Goal: Transaction & Acquisition: Purchase product/service

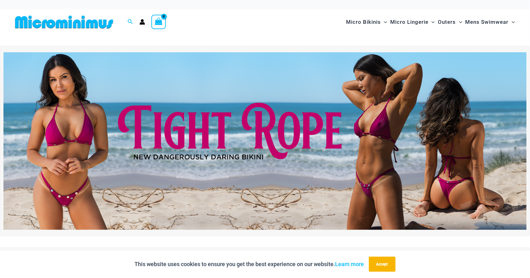
click at [383, 156] on img at bounding box center [264, 141] width 523 height 178
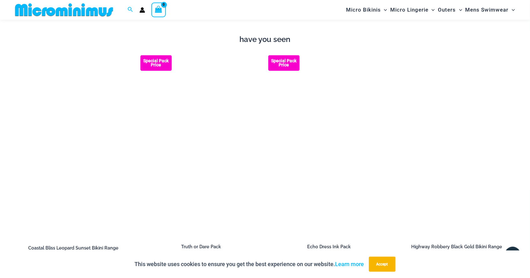
scroll to position [766, 0]
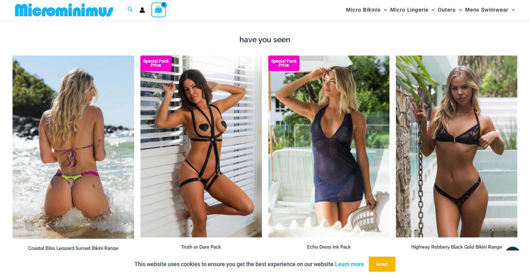
click at [90, 170] on img at bounding box center [74, 147] width 122 height 184
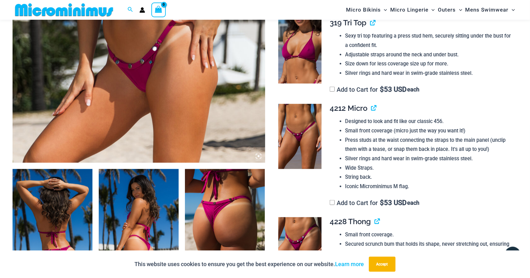
scroll to position [272, 0]
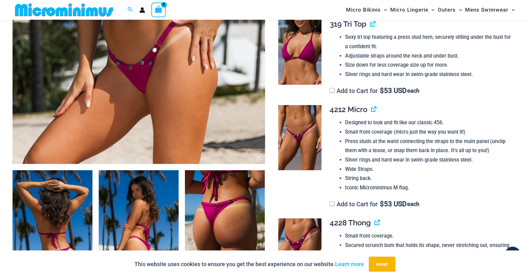
click at [301, 51] on img at bounding box center [299, 52] width 43 height 65
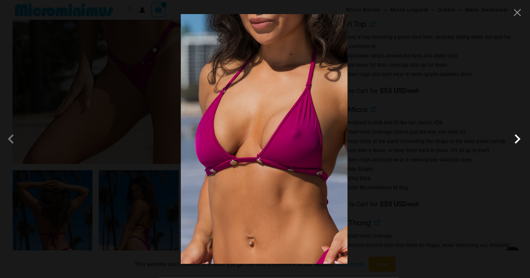
click at [519, 144] on span at bounding box center [517, 139] width 19 height 19
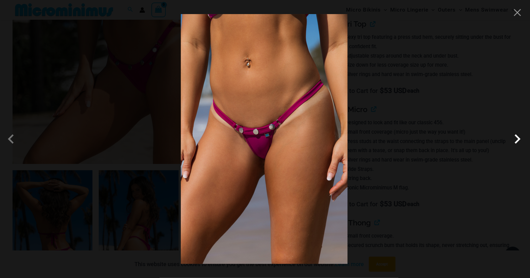
click at [515, 141] on span at bounding box center [517, 139] width 19 height 19
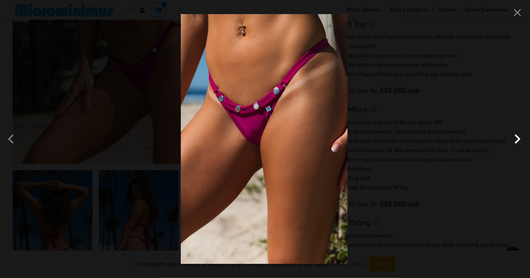
click at [518, 140] on span at bounding box center [517, 139] width 19 height 19
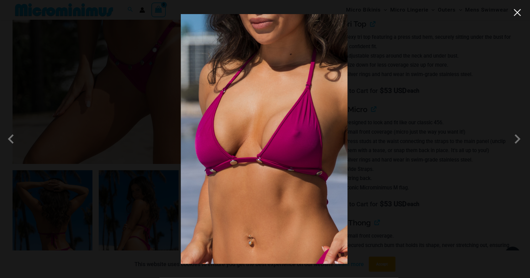
click at [518, 10] on button "Close" at bounding box center [517, 12] width 9 height 9
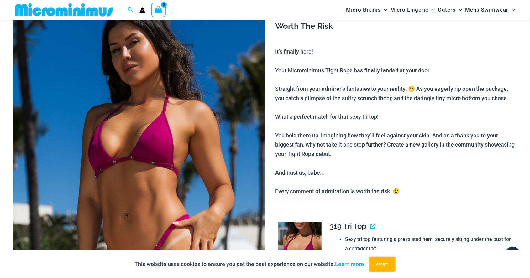
scroll to position [70, 0]
click at [179, 183] on img at bounding box center [139, 176] width 253 height 379
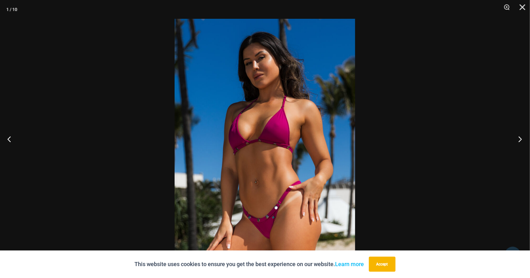
click at [519, 155] on button "Next" at bounding box center [519, 139] width 24 height 31
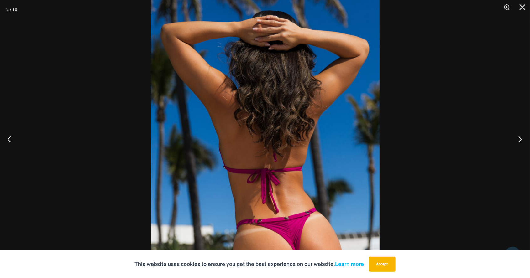
click at [518, 155] on button "Next" at bounding box center [519, 139] width 24 height 31
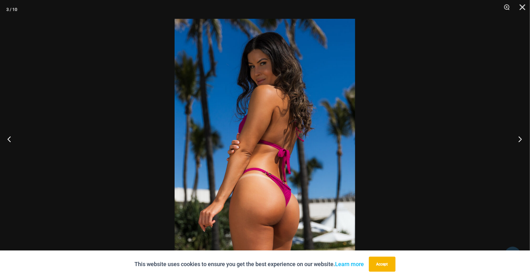
click at [520, 155] on button "Next" at bounding box center [519, 139] width 24 height 31
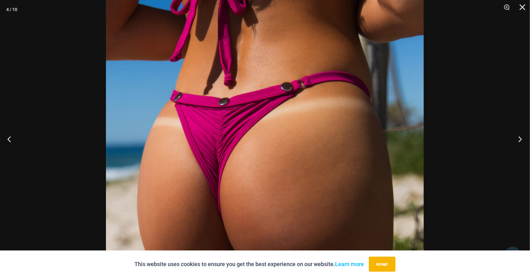
click at [521, 151] on button "Next" at bounding box center [519, 139] width 24 height 31
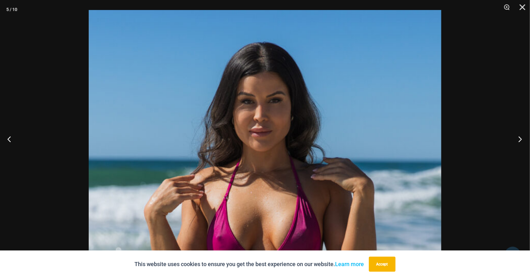
click at [518, 155] on button "Next" at bounding box center [519, 139] width 24 height 31
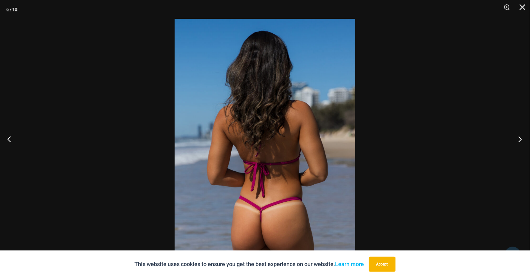
click at [519, 155] on button "Next" at bounding box center [519, 139] width 24 height 31
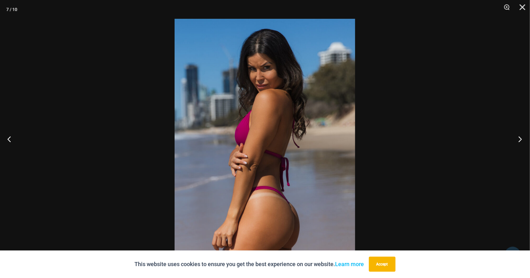
click at [517, 155] on button "Next" at bounding box center [519, 139] width 24 height 31
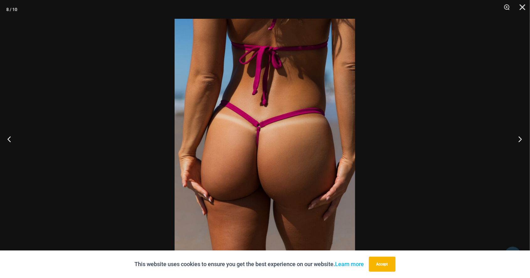
click at [522, 155] on button "Next" at bounding box center [519, 139] width 24 height 31
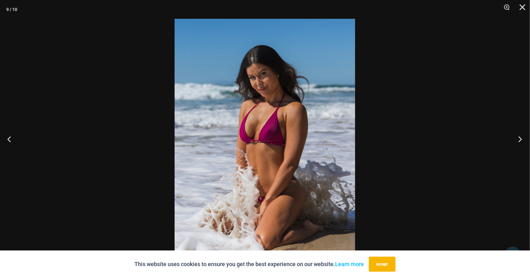
click at [523, 155] on button "Next" at bounding box center [519, 139] width 24 height 31
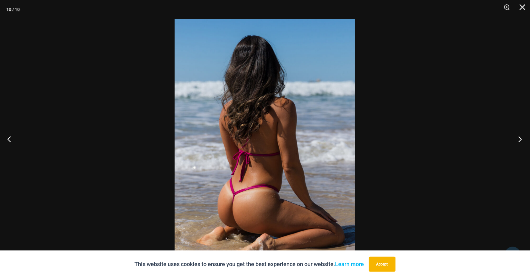
click at [520, 155] on button "Next" at bounding box center [519, 139] width 24 height 31
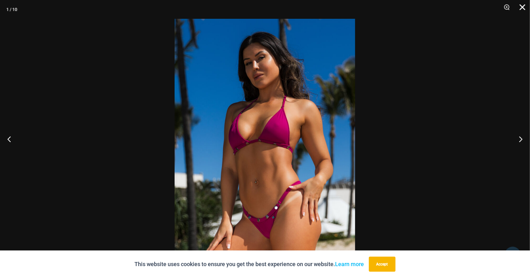
click at [522, 11] on button "Close" at bounding box center [521, 9] width 16 height 19
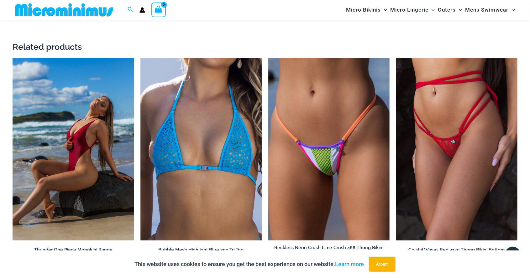
scroll to position [1150, 0]
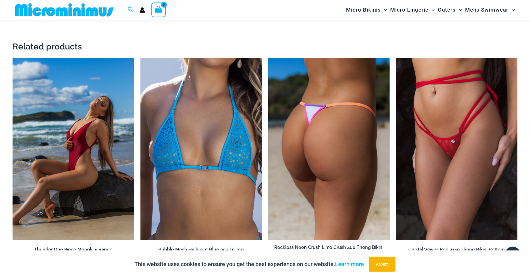
click at [362, 192] on img at bounding box center [329, 149] width 122 height 182
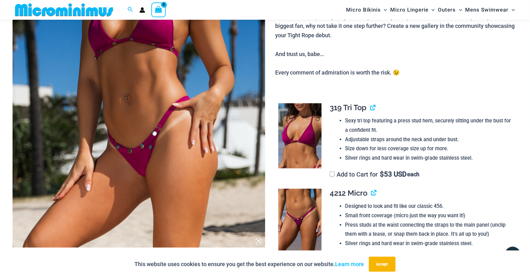
scroll to position [188, 0]
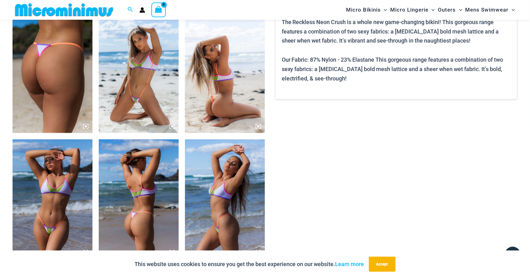
scroll to position [431, 0]
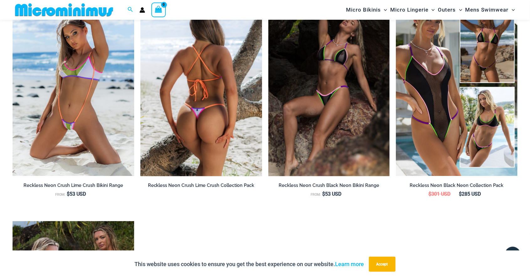
click at [228, 126] on img at bounding box center [201, 85] width 122 height 182
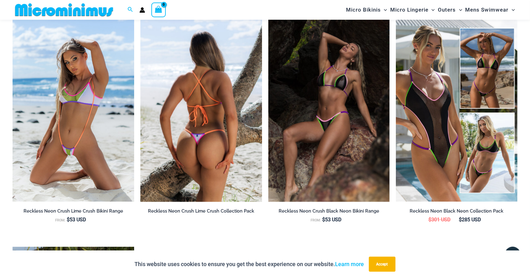
scroll to position [695, 0]
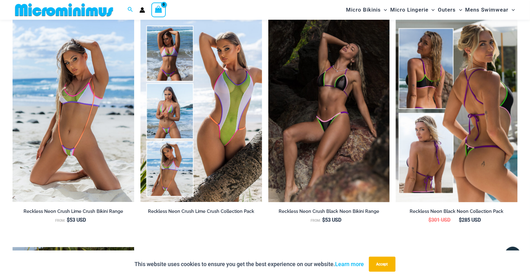
click at [485, 151] on img at bounding box center [457, 111] width 122 height 182
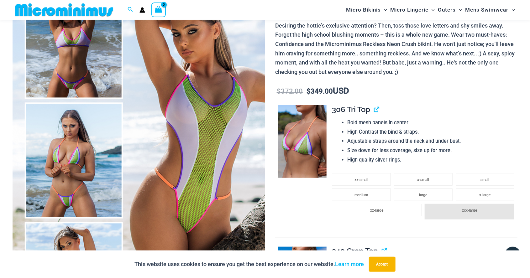
scroll to position [82, 0]
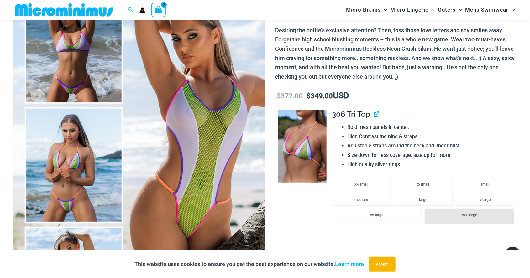
click at [212, 152] on img at bounding box center [139, 165] width 253 height 379
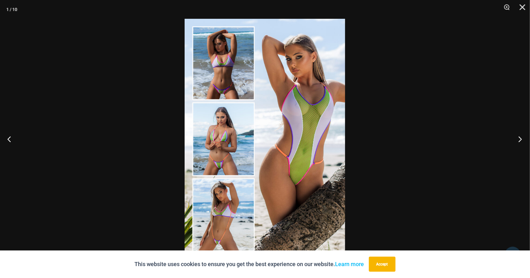
click at [520, 142] on button "Next" at bounding box center [519, 139] width 24 height 31
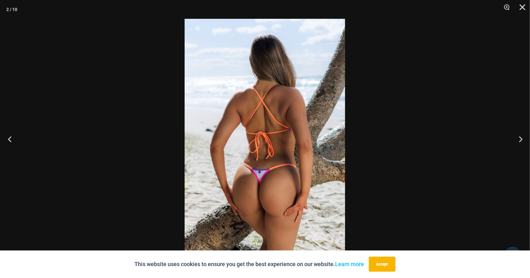
click at [10, 138] on button "Previous" at bounding box center [12, 139] width 24 height 31
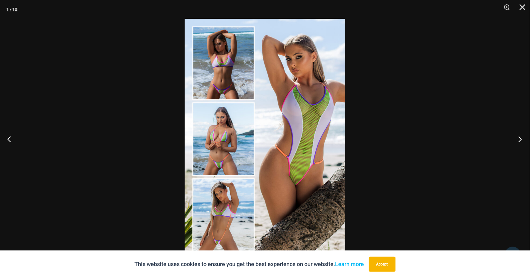
click at [521, 143] on button "Next" at bounding box center [519, 139] width 24 height 31
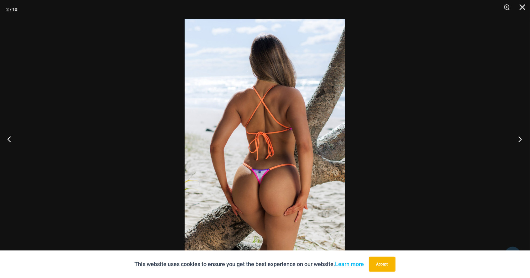
click at [523, 140] on button "Next" at bounding box center [519, 139] width 24 height 31
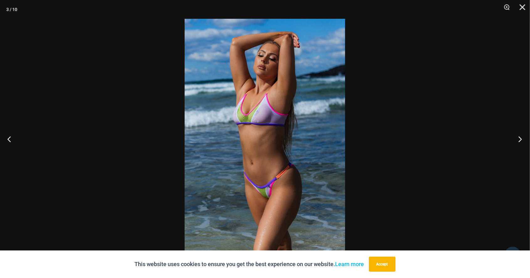
click at [519, 136] on button "Next" at bounding box center [519, 139] width 24 height 31
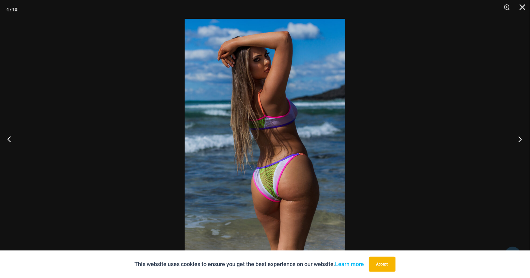
click at [517, 144] on button "Next" at bounding box center [519, 139] width 24 height 31
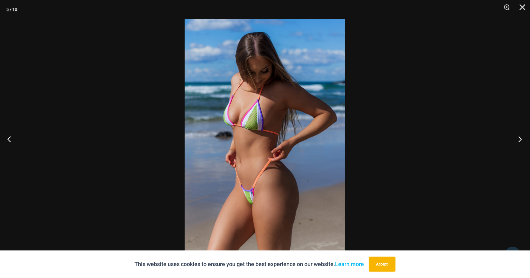
click at [521, 143] on button "Next" at bounding box center [519, 139] width 24 height 31
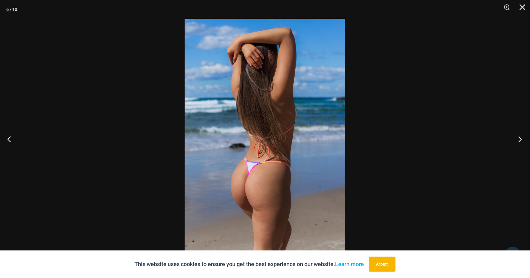
click at [521, 142] on button "Next" at bounding box center [519, 139] width 24 height 31
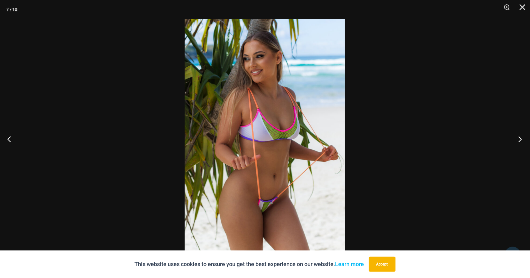
click at [522, 142] on button "Next" at bounding box center [519, 139] width 24 height 31
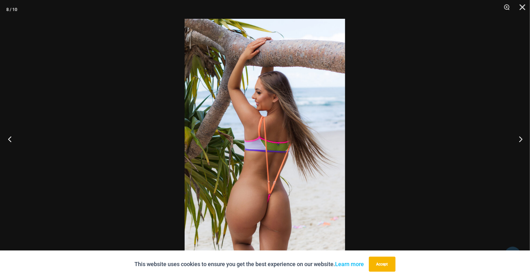
click at [8, 140] on button "Previous" at bounding box center [12, 139] width 24 height 31
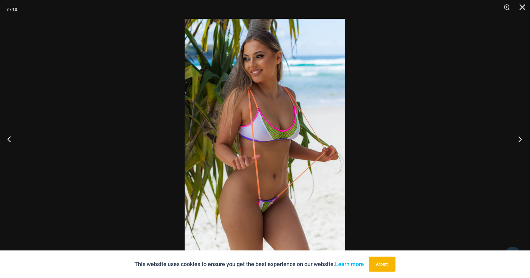
click at [522, 144] on button "Next" at bounding box center [519, 139] width 24 height 31
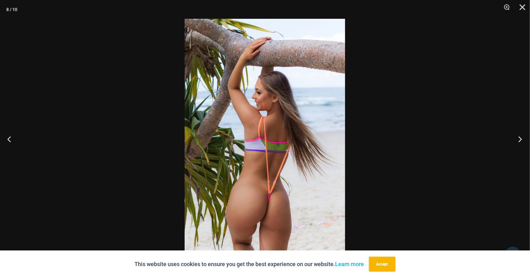
click at [523, 143] on button "Next" at bounding box center [519, 139] width 24 height 31
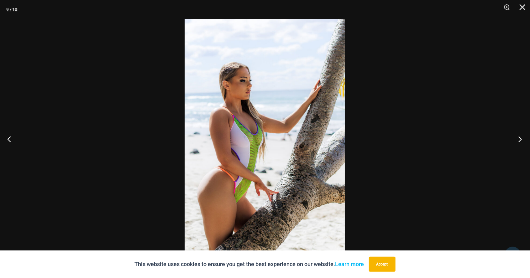
click at [522, 144] on button "Next" at bounding box center [519, 139] width 24 height 31
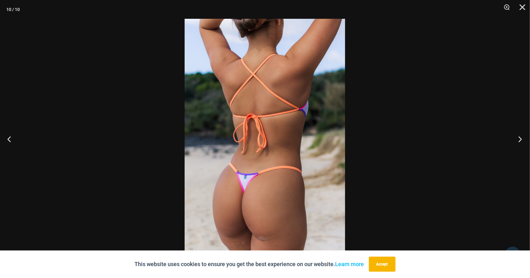
click at [521, 145] on button "Next" at bounding box center [519, 139] width 24 height 31
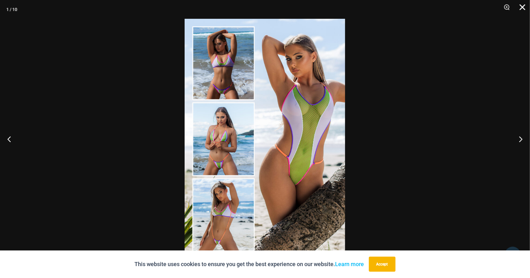
click at [519, 12] on button "Close" at bounding box center [521, 9] width 16 height 19
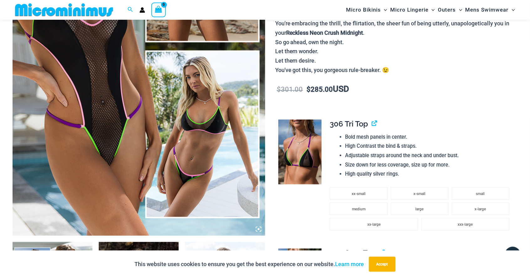
scroll to position [205, 0]
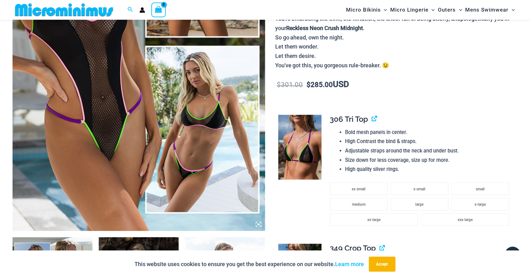
click at [304, 161] on img at bounding box center [299, 147] width 43 height 65
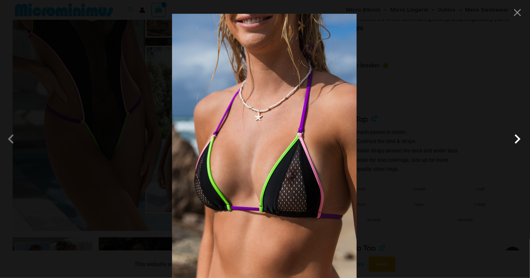
click at [517, 149] on span at bounding box center [517, 139] width 19 height 19
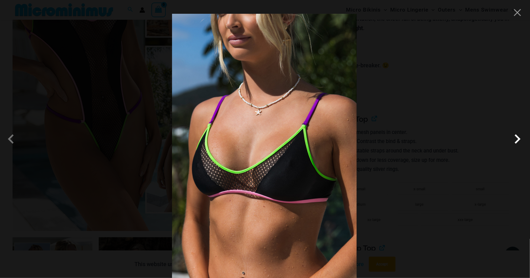
click at [517, 149] on span at bounding box center [517, 139] width 19 height 19
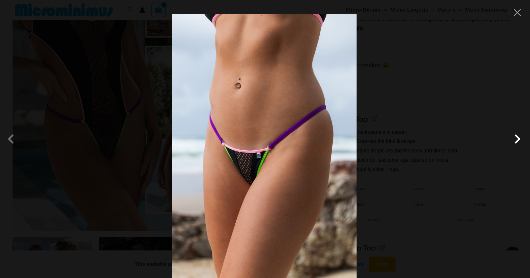
click at [515, 149] on span at bounding box center [517, 139] width 19 height 19
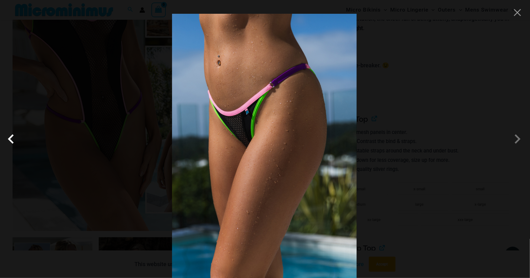
click at [7, 149] on span at bounding box center [12, 139] width 19 height 19
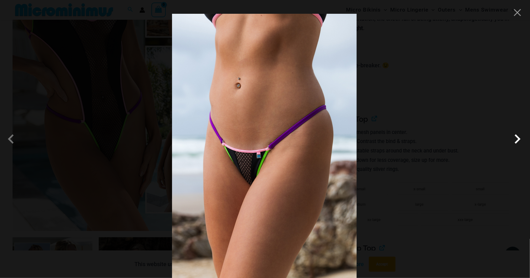
click at [516, 149] on span at bounding box center [517, 139] width 19 height 19
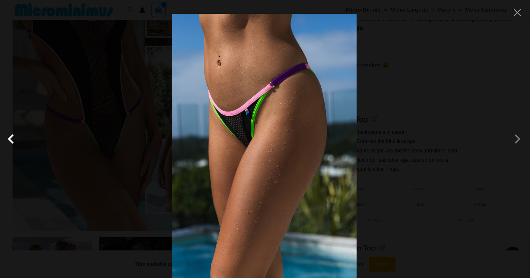
click at [10, 149] on span at bounding box center [12, 139] width 19 height 19
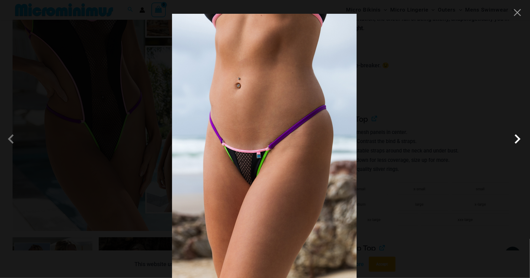
click at [516, 149] on span at bounding box center [517, 139] width 19 height 19
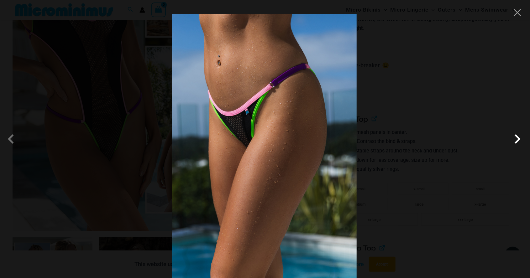
click at [516, 149] on span at bounding box center [517, 139] width 19 height 19
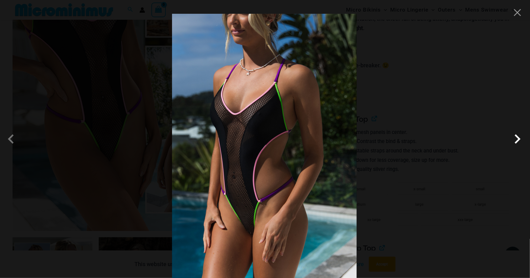
click at [515, 149] on span at bounding box center [517, 139] width 19 height 19
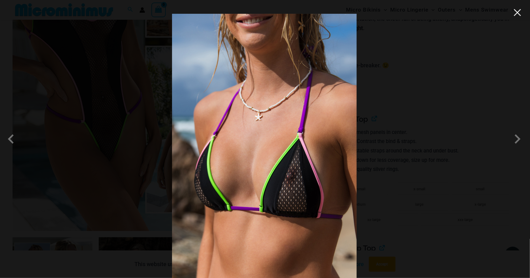
click at [513, 14] on button "Close" at bounding box center [517, 12] width 9 height 9
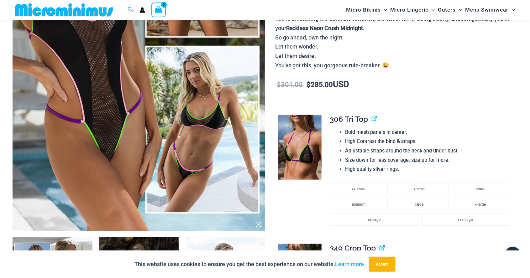
click at [204, 127] on img at bounding box center [139, 41] width 253 height 379
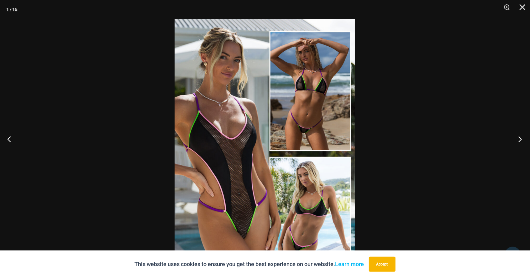
click at [522, 155] on button "Next" at bounding box center [519, 139] width 24 height 31
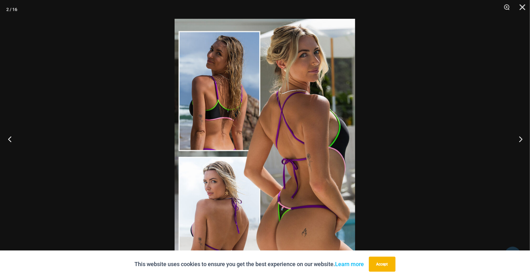
click at [8, 155] on button "Previous" at bounding box center [12, 139] width 24 height 31
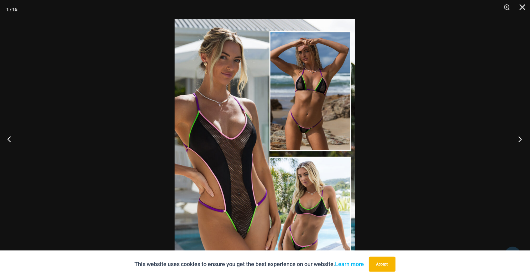
click at [521, 155] on button "Next" at bounding box center [519, 139] width 24 height 31
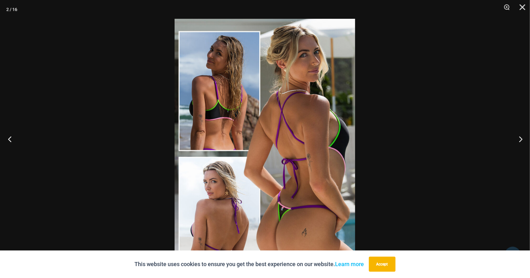
click at [16, 155] on button "Previous" at bounding box center [12, 139] width 24 height 31
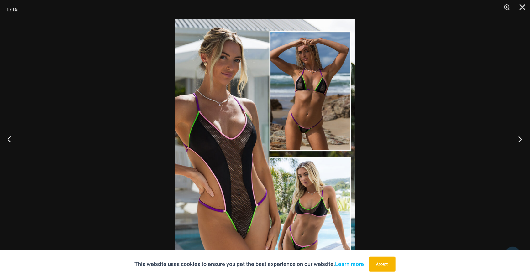
click at [523, 155] on button "Next" at bounding box center [519, 139] width 24 height 31
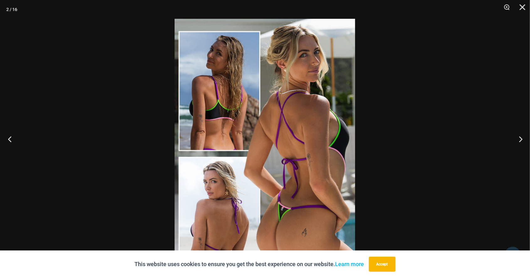
click at [10, 154] on button "Previous" at bounding box center [12, 139] width 24 height 31
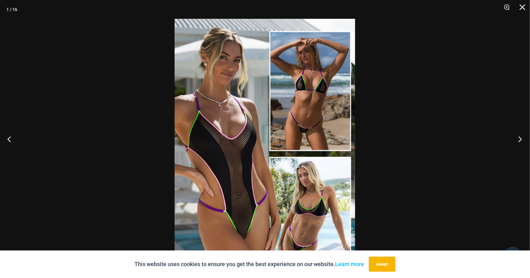
click at [525, 155] on button "Next" at bounding box center [519, 139] width 24 height 31
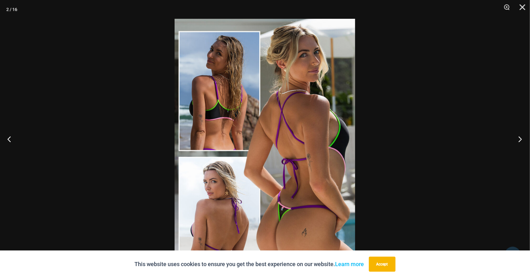
click at [522, 152] on button "Next" at bounding box center [519, 139] width 24 height 31
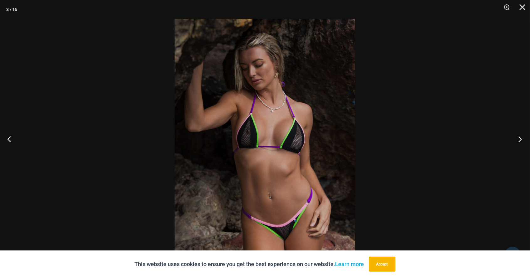
click at [523, 155] on button "Next" at bounding box center [519, 139] width 24 height 31
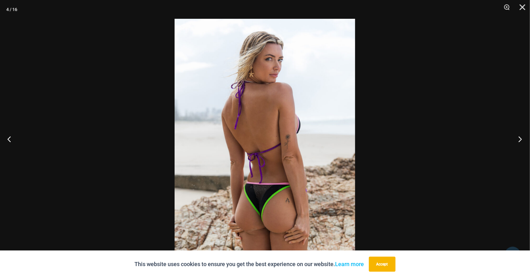
click at [523, 151] on button "Next" at bounding box center [519, 139] width 24 height 31
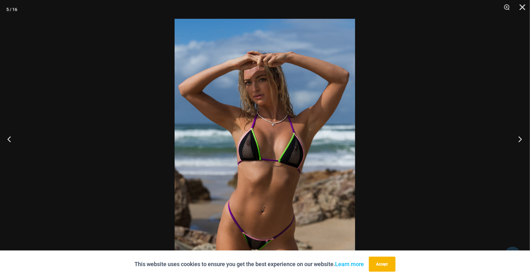
click at [521, 155] on button "Next" at bounding box center [519, 139] width 24 height 31
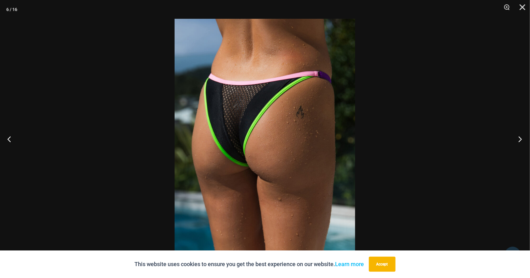
click at [519, 155] on button "Next" at bounding box center [519, 139] width 24 height 31
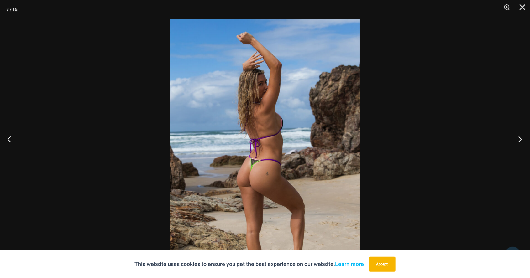
click at [521, 153] on button "Next" at bounding box center [519, 139] width 24 height 31
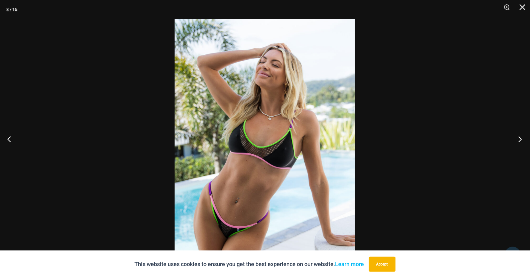
click at [518, 155] on button "Next" at bounding box center [519, 139] width 24 height 31
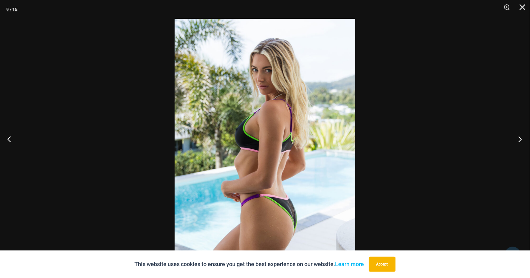
click at [520, 155] on button "Next" at bounding box center [519, 139] width 24 height 31
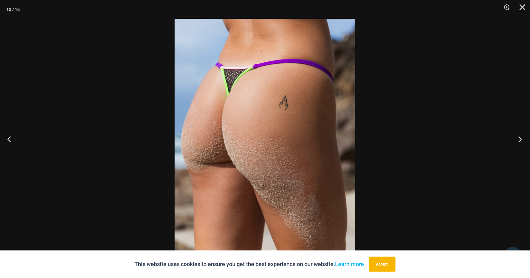
click at [517, 155] on button "Next" at bounding box center [519, 139] width 24 height 31
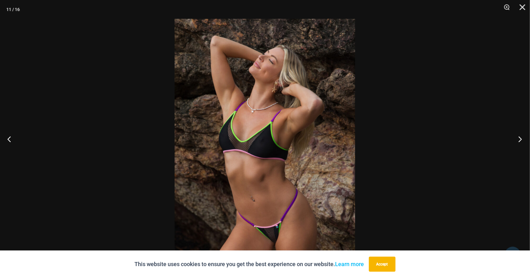
click at [520, 155] on button "Next" at bounding box center [519, 139] width 24 height 31
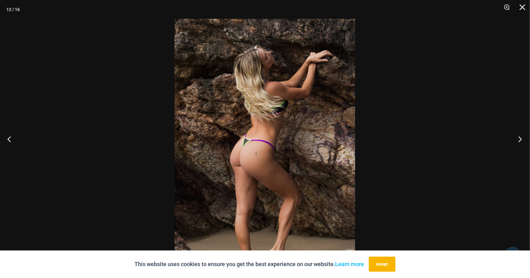
click at [523, 155] on button "Next" at bounding box center [519, 139] width 24 height 31
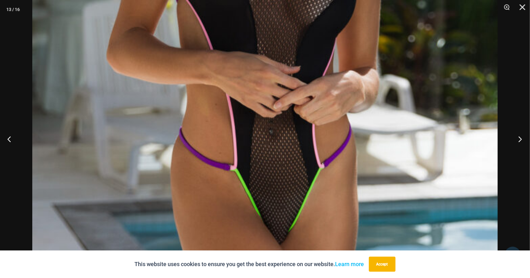
click at [522, 155] on button "Next" at bounding box center [519, 139] width 24 height 31
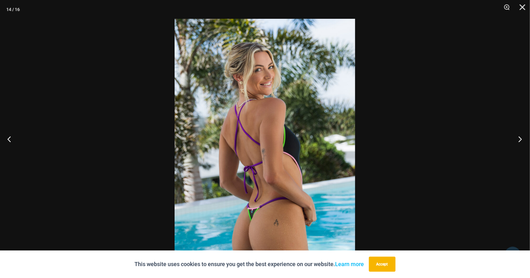
click at [518, 155] on button "Next" at bounding box center [519, 139] width 24 height 31
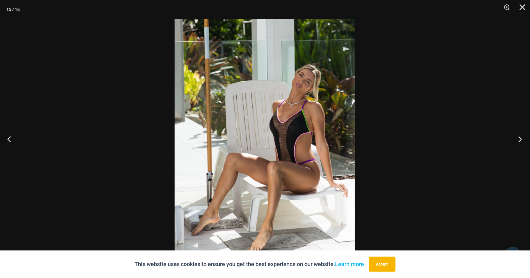
click at [520, 155] on button "Next" at bounding box center [519, 139] width 24 height 31
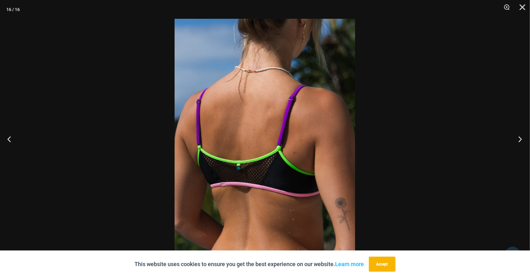
click at [520, 155] on button "Next" at bounding box center [519, 139] width 24 height 31
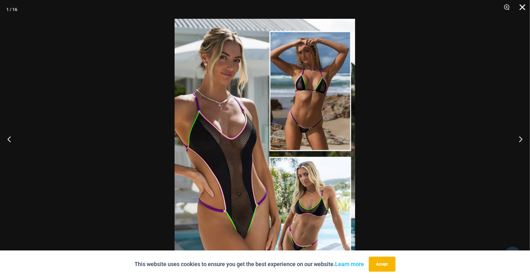
click at [519, 8] on button "Close" at bounding box center [521, 9] width 16 height 19
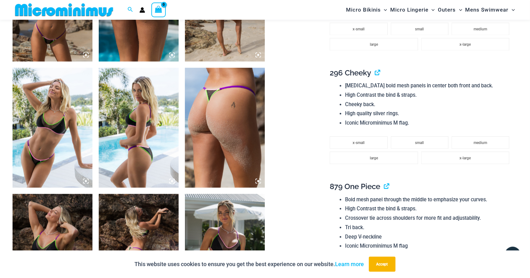
scroll to position [627, 0]
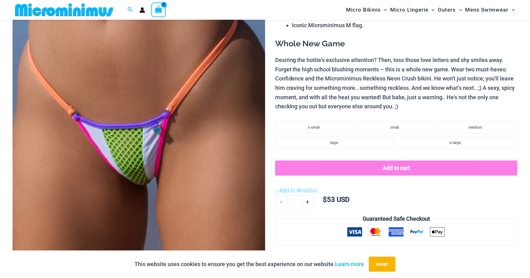
scroll to position [117, 0]
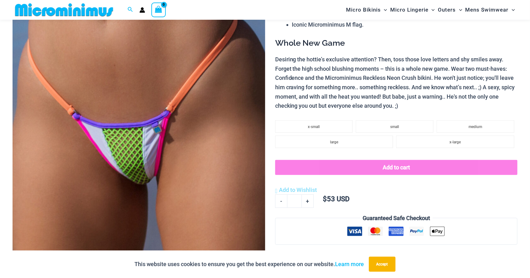
click at [218, 146] on img at bounding box center [139, 129] width 253 height 379
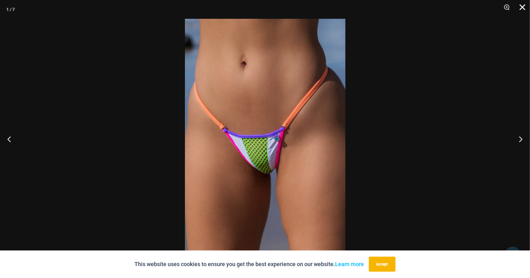
click at [523, 6] on button "Close" at bounding box center [521, 9] width 16 height 19
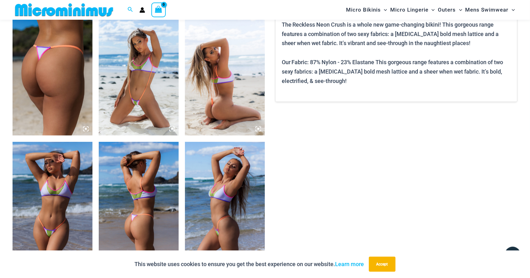
scroll to position [428, 0]
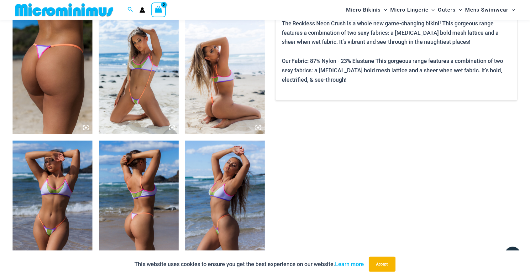
click at [155, 107] on img at bounding box center [139, 75] width 80 height 120
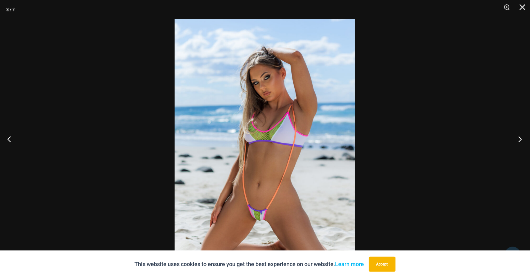
click at [521, 155] on button "Next" at bounding box center [519, 139] width 24 height 31
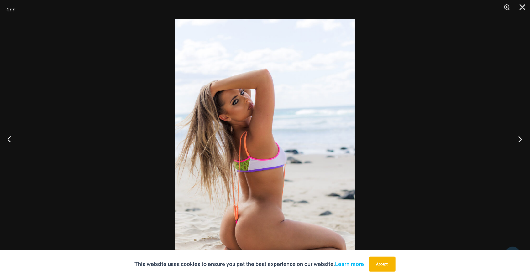
click at [521, 155] on button "Next" at bounding box center [519, 139] width 24 height 31
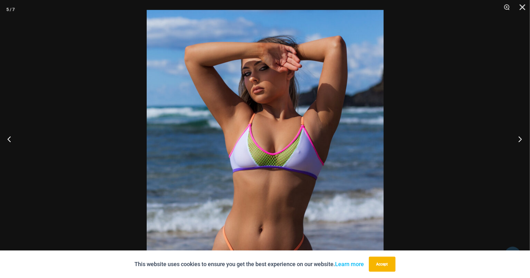
click at [521, 155] on button "Next" at bounding box center [519, 139] width 24 height 31
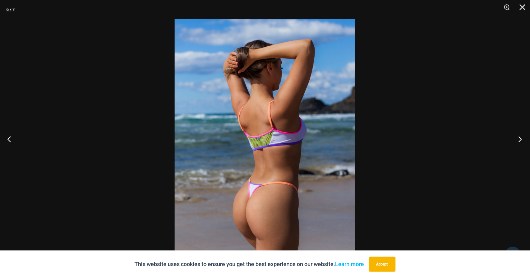
click at [526, 155] on button "Next" at bounding box center [519, 139] width 24 height 31
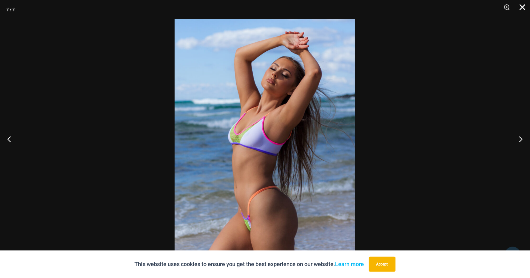
click at [523, 8] on button "Close" at bounding box center [521, 9] width 16 height 19
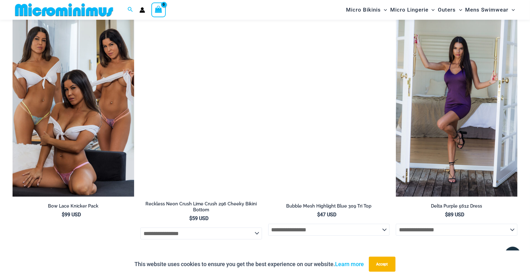
scroll to position [1423, 0]
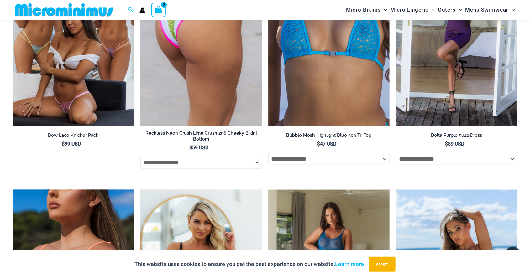
click at [229, 95] on img at bounding box center [201, 35] width 122 height 182
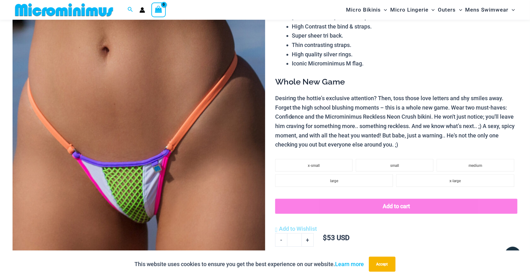
scroll to position [0, 0]
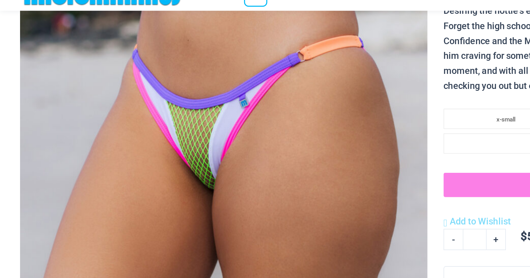
scroll to position [147, 0]
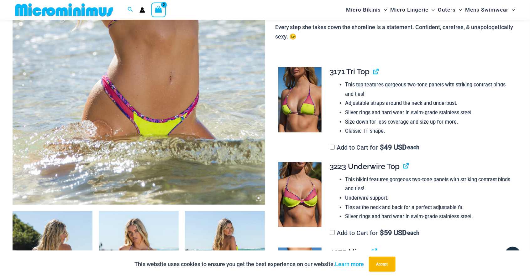
scroll to position [233, 0]
click at [304, 102] on img at bounding box center [299, 100] width 43 height 65
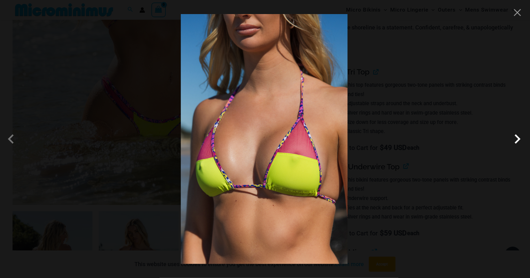
click at [519, 142] on span at bounding box center [517, 139] width 19 height 19
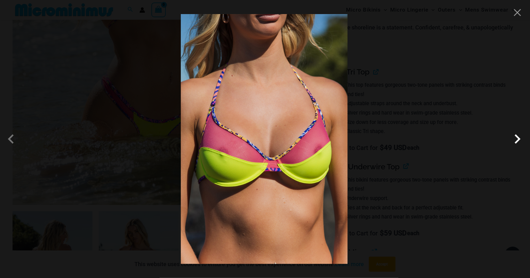
click at [517, 143] on span at bounding box center [517, 139] width 19 height 19
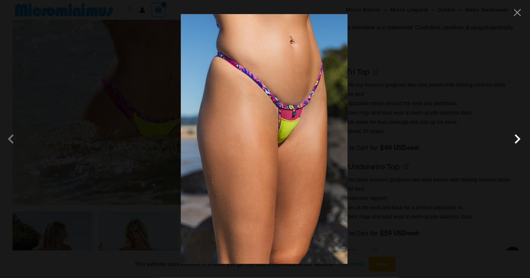
click at [518, 143] on span at bounding box center [517, 139] width 19 height 19
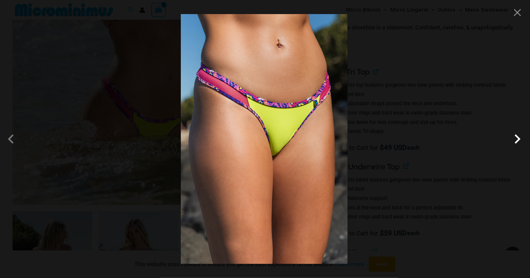
click at [521, 142] on span at bounding box center [517, 139] width 19 height 19
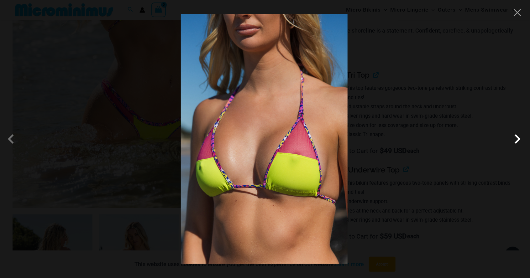
scroll to position [222, 0]
click at [519, 15] on button "Close" at bounding box center [517, 12] width 9 height 9
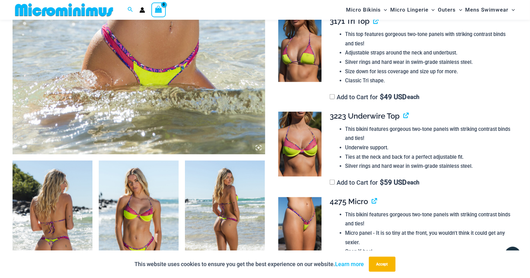
scroll to position [276, 0]
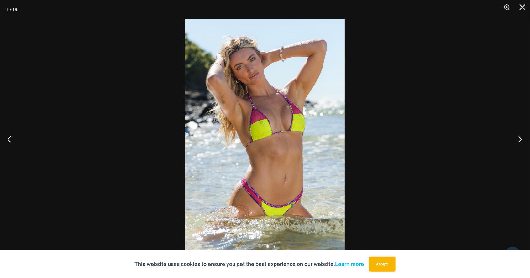
click at [522, 142] on button "Next" at bounding box center [519, 139] width 24 height 31
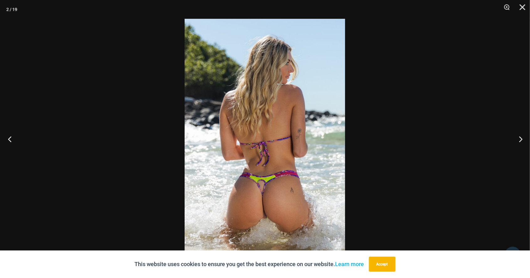
click at [8, 141] on button "Previous" at bounding box center [12, 139] width 24 height 31
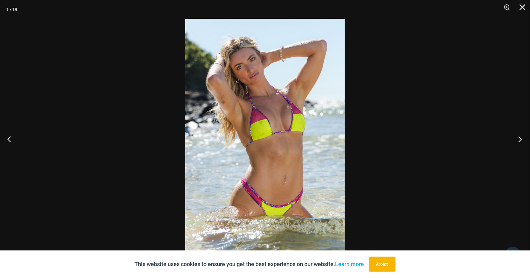
click at [520, 144] on button "Next" at bounding box center [519, 139] width 24 height 31
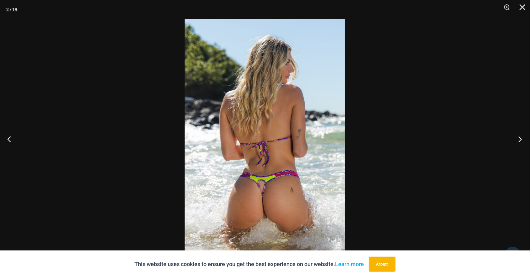
click at [522, 140] on button "Next" at bounding box center [519, 139] width 24 height 31
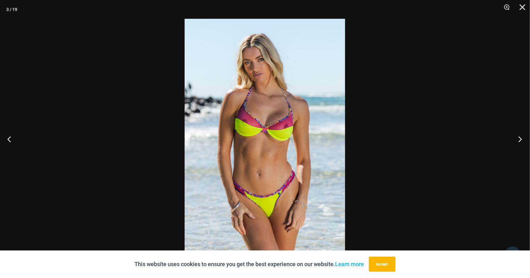
click at [521, 142] on button "Next" at bounding box center [519, 139] width 24 height 31
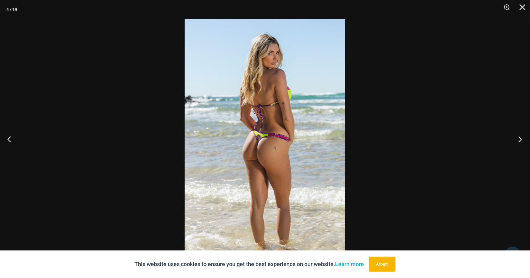
click at [524, 142] on button "Next" at bounding box center [519, 139] width 24 height 31
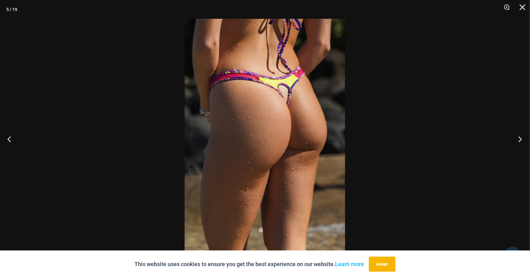
click at [518, 141] on button "Next" at bounding box center [519, 139] width 24 height 31
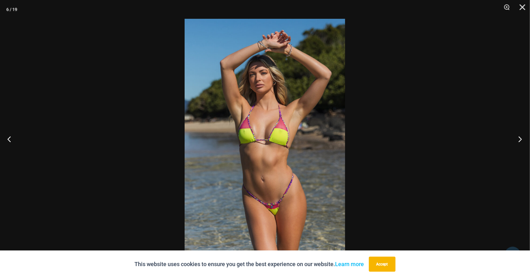
click at [521, 143] on button "Next" at bounding box center [519, 139] width 24 height 31
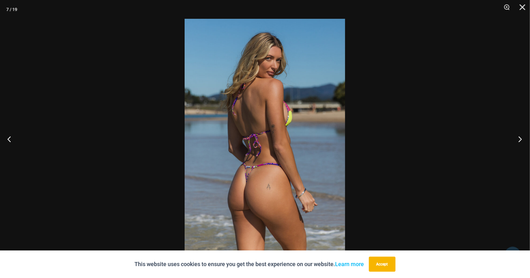
click at [520, 146] on button "Next" at bounding box center [519, 139] width 24 height 31
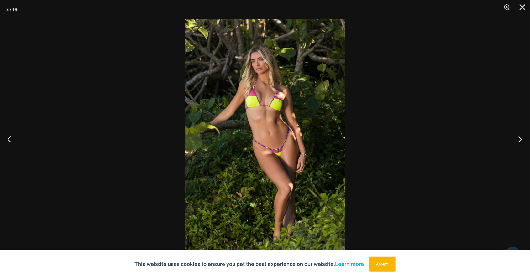
click at [519, 146] on button "Next" at bounding box center [519, 139] width 24 height 31
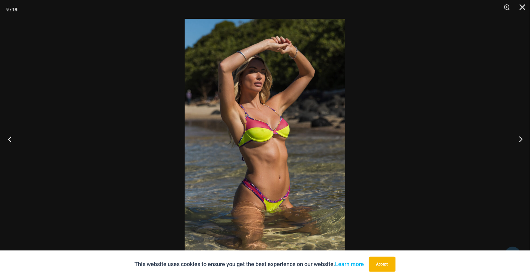
click at [15, 137] on button "Previous" at bounding box center [12, 139] width 24 height 31
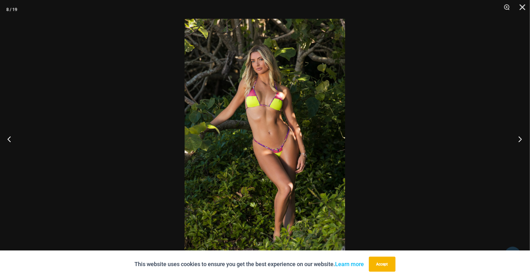
click at [524, 140] on button "Next" at bounding box center [519, 139] width 24 height 31
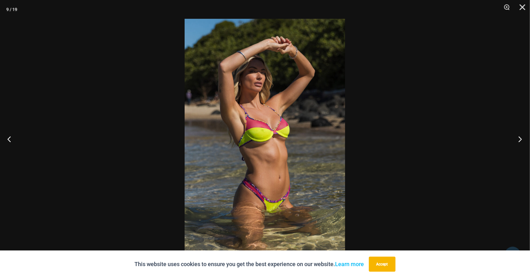
click at [520, 142] on button "Next" at bounding box center [519, 139] width 24 height 31
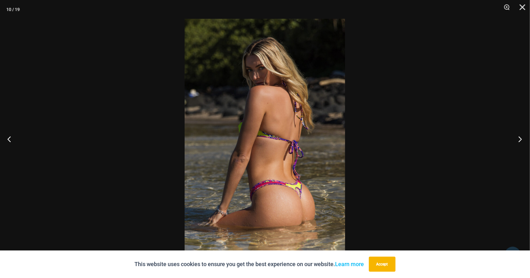
click at [523, 141] on button "Next" at bounding box center [519, 139] width 24 height 31
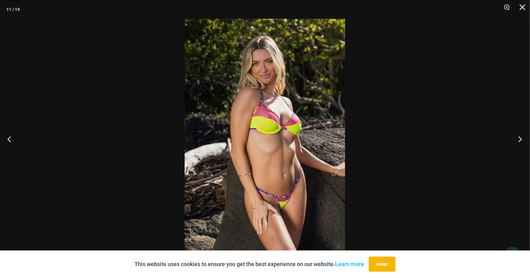
click at [522, 145] on button "Next" at bounding box center [519, 139] width 24 height 31
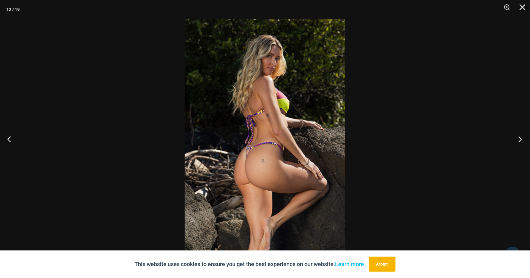
click at [522, 142] on button "Next" at bounding box center [519, 139] width 24 height 31
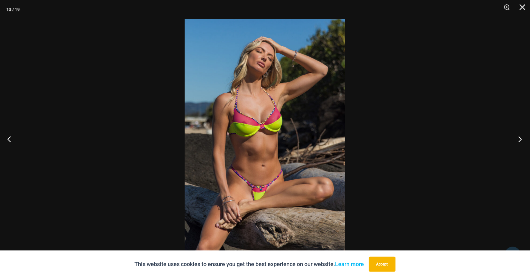
click at [521, 144] on button "Next" at bounding box center [519, 139] width 24 height 31
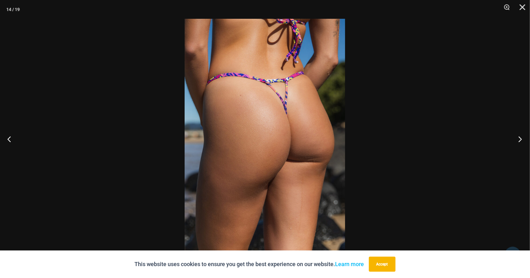
click at [520, 145] on button "Next" at bounding box center [519, 139] width 24 height 31
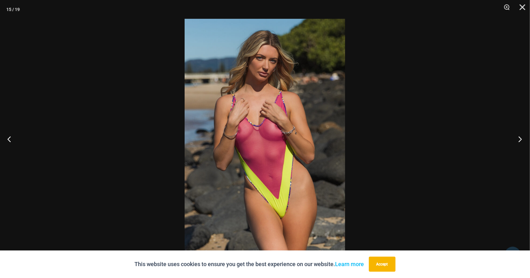
click at [522, 142] on button "Next" at bounding box center [519, 139] width 24 height 31
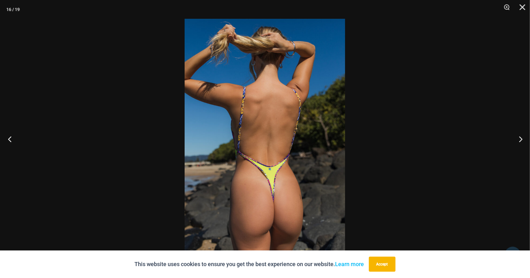
click at [15, 139] on button "Previous" at bounding box center [12, 139] width 24 height 31
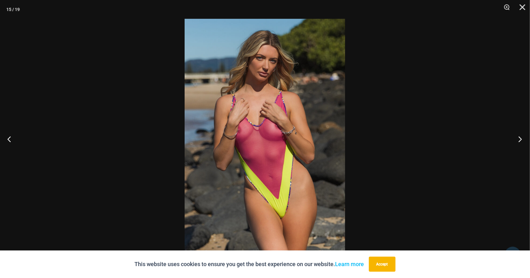
click at [522, 140] on button "Next" at bounding box center [519, 139] width 24 height 31
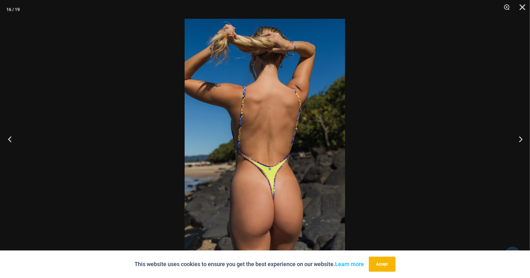
click at [3, 142] on button "Previous" at bounding box center [12, 139] width 24 height 31
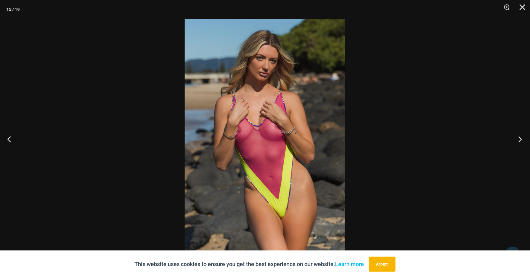
click at [518, 146] on button "Next" at bounding box center [519, 139] width 24 height 31
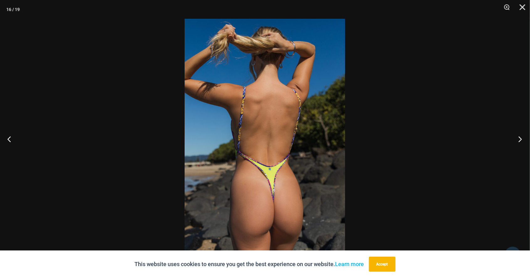
click at [521, 143] on button "Next" at bounding box center [519, 139] width 24 height 31
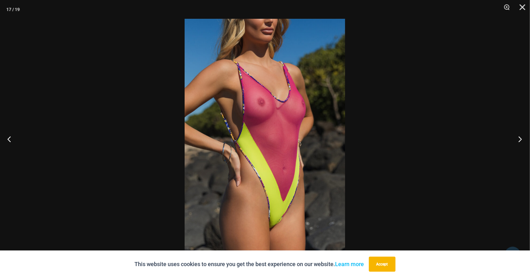
click at [522, 143] on button "Next" at bounding box center [519, 139] width 24 height 31
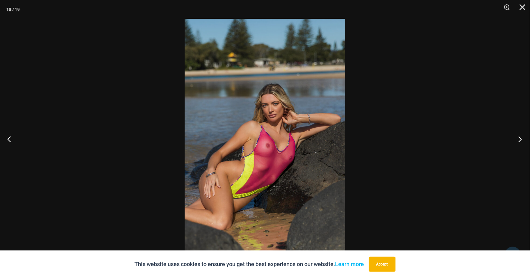
click at [521, 144] on button "Next" at bounding box center [519, 139] width 24 height 31
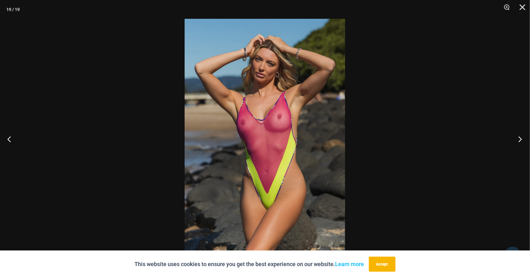
click at [521, 144] on button "Next" at bounding box center [519, 139] width 24 height 31
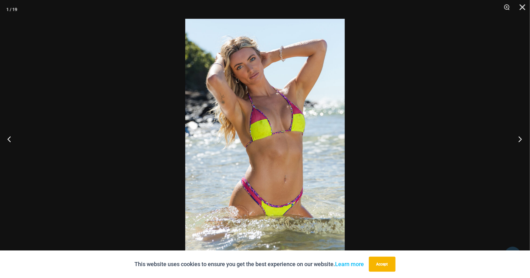
click at [518, 141] on button "Next" at bounding box center [519, 139] width 24 height 31
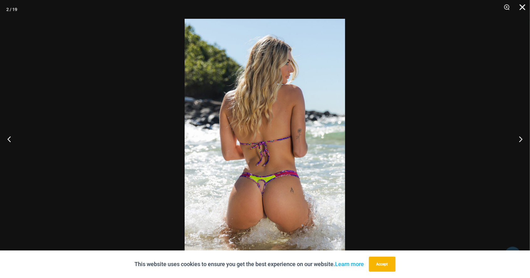
click at [522, 8] on button "Close" at bounding box center [521, 9] width 16 height 19
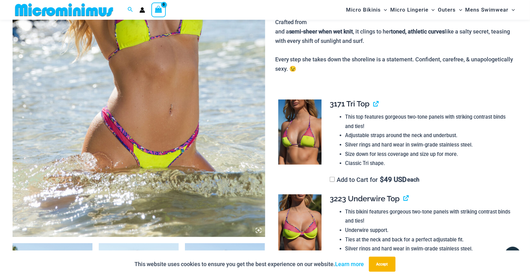
scroll to position [0, 0]
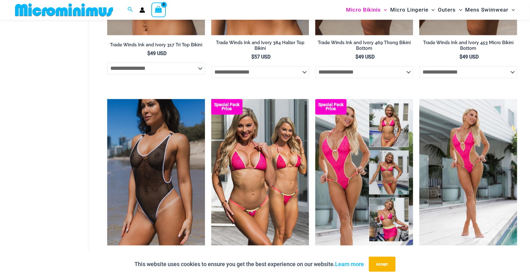
scroll to position [733, 0]
